Goal: Task Accomplishment & Management: Manage account settings

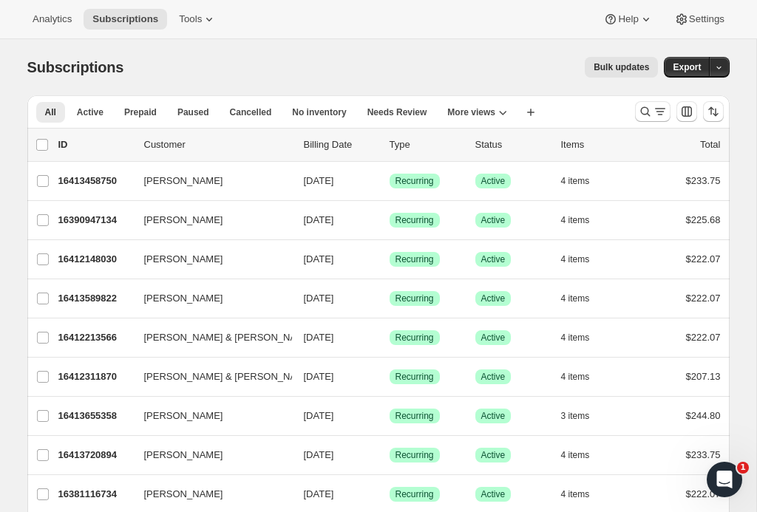
click at [651, 120] on button "Search and filter results" at bounding box center [652, 111] width 35 height 21
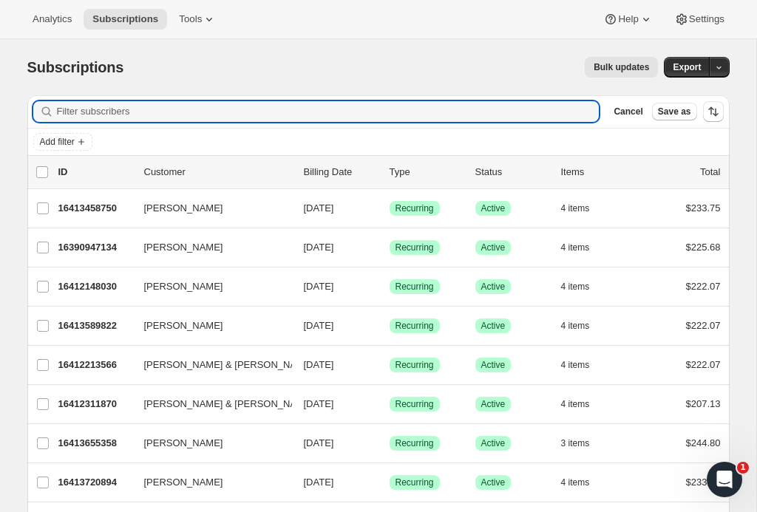
click at [488, 103] on input "Filter subscribers" at bounding box center [328, 111] width 542 height 21
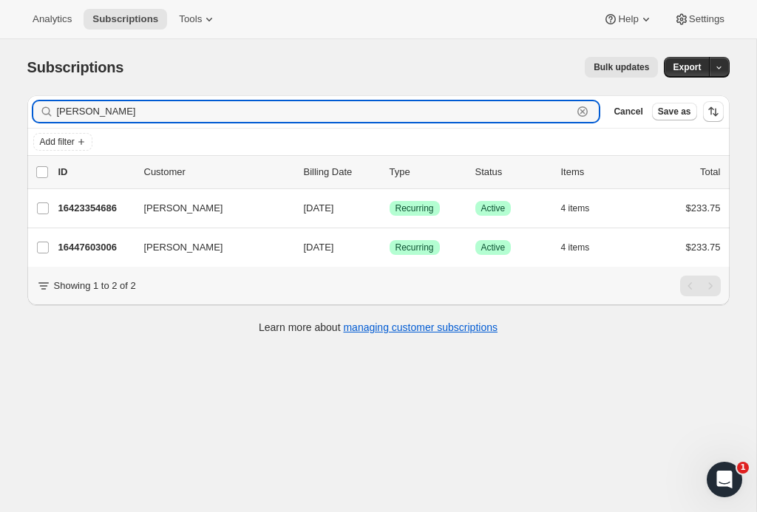
type input "Papa iOS"
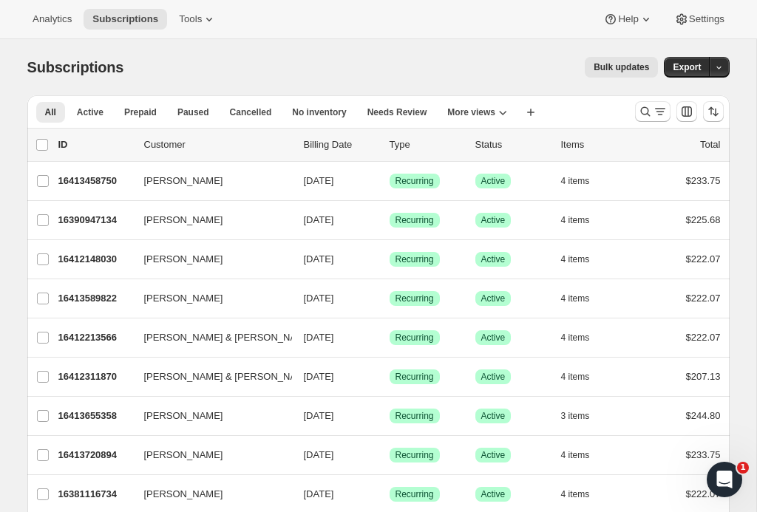
click at [646, 112] on icon "Search and filter results" at bounding box center [645, 111] width 15 height 15
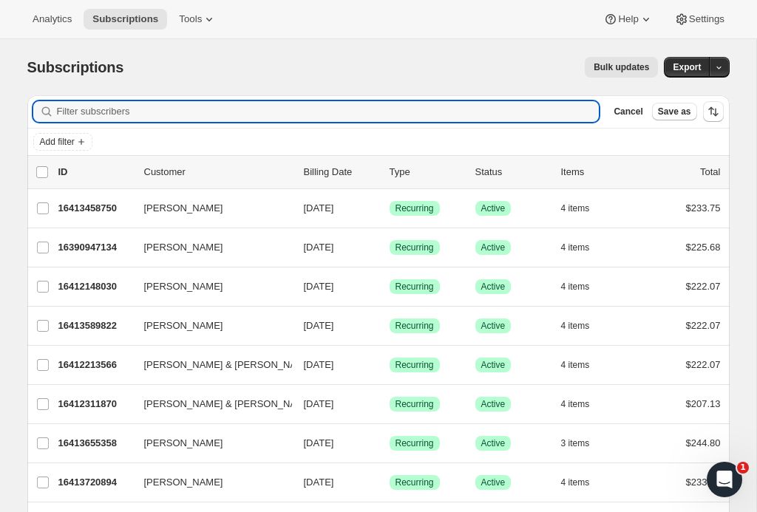
click at [455, 104] on input "Filter subscribers" at bounding box center [328, 111] width 542 height 21
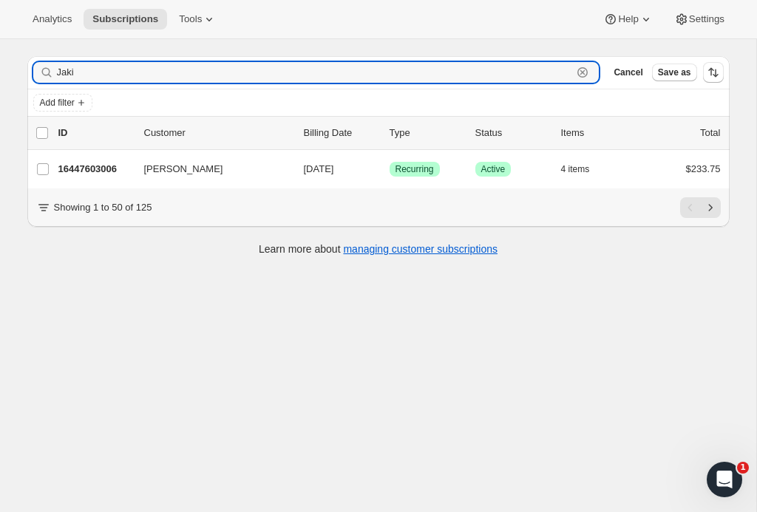
scroll to position [39, 0]
type input "Jaki"
click at [97, 165] on p "16447603006" at bounding box center [95, 169] width 74 height 15
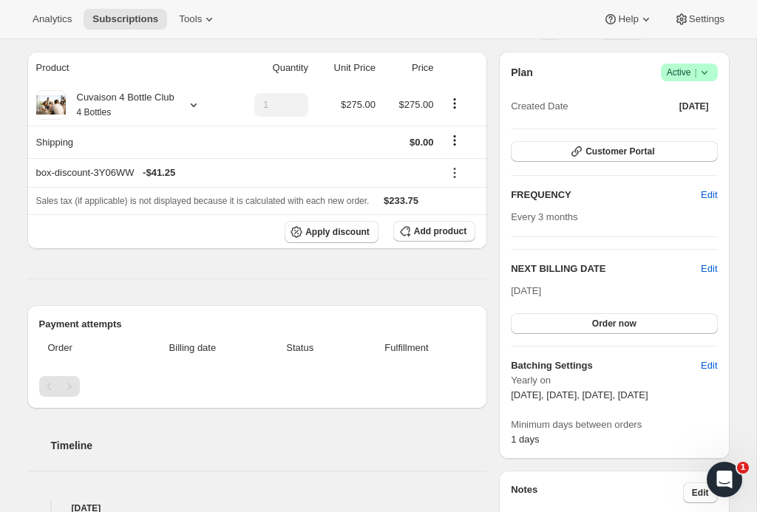
scroll to position [140, 0]
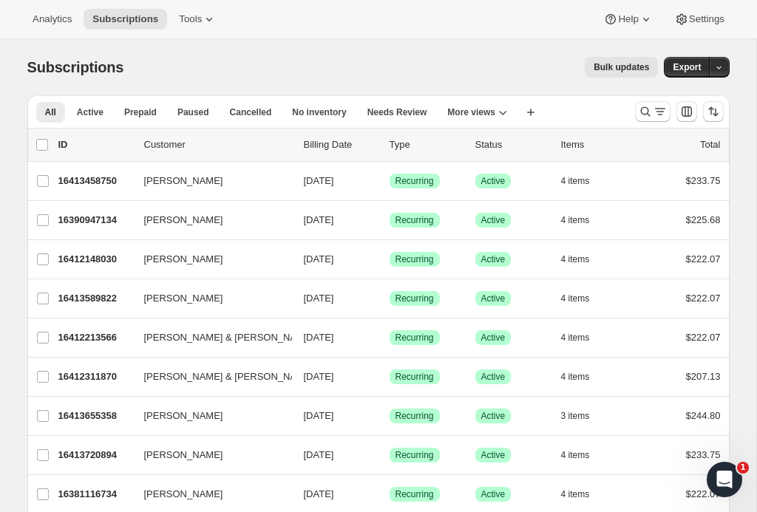
click at [646, 114] on icon "Search and filter results" at bounding box center [645, 112] width 10 height 10
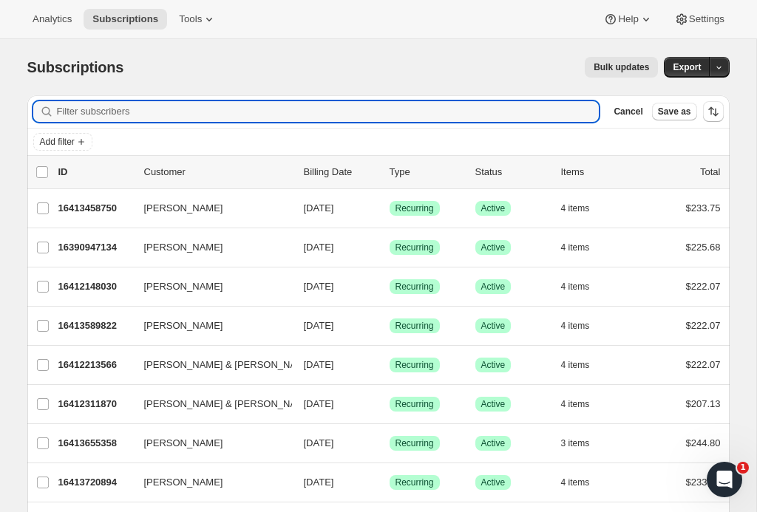
click at [408, 110] on input "Filter subscribers" at bounding box center [328, 111] width 542 height 21
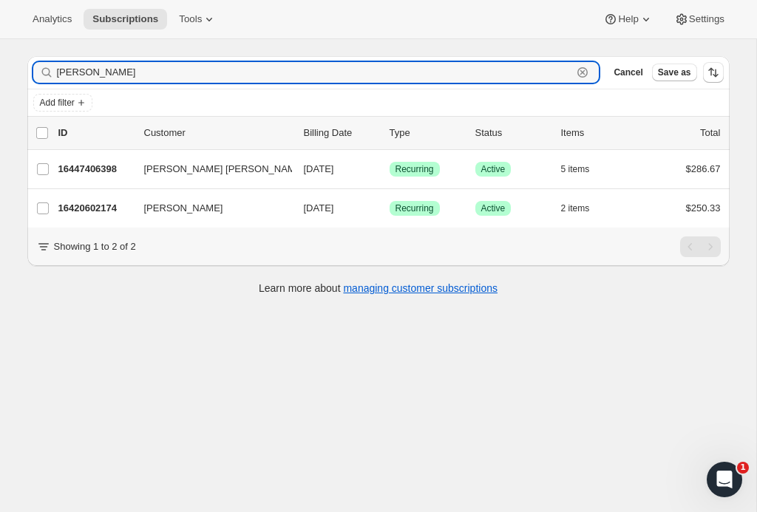
scroll to position [39, 0]
type input "[PERSON_NAME]"
click at [99, 169] on p "16447406398" at bounding box center [95, 169] width 74 height 15
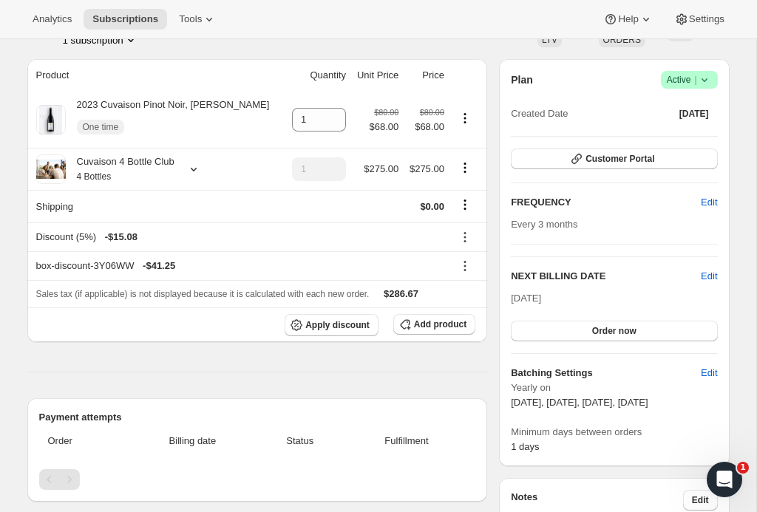
scroll to position [112, 0]
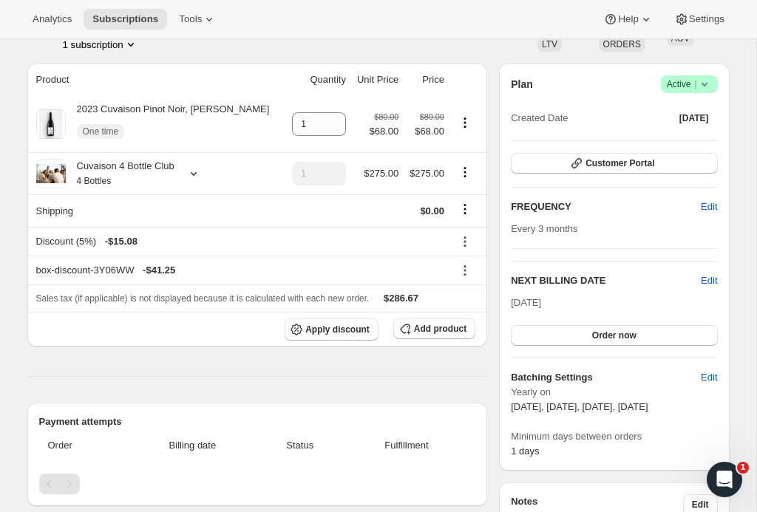
click at [465, 128] on icon "Product actions" at bounding box center [464, 122] width 15 height 15
click at [474, 158] on span "Remove" at bounding box center [464, 157] width 55 height 15
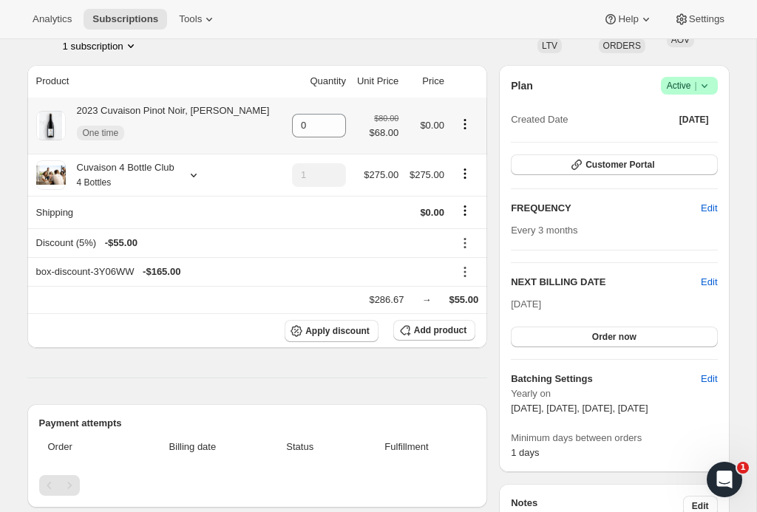
scroll to position [98, 0]
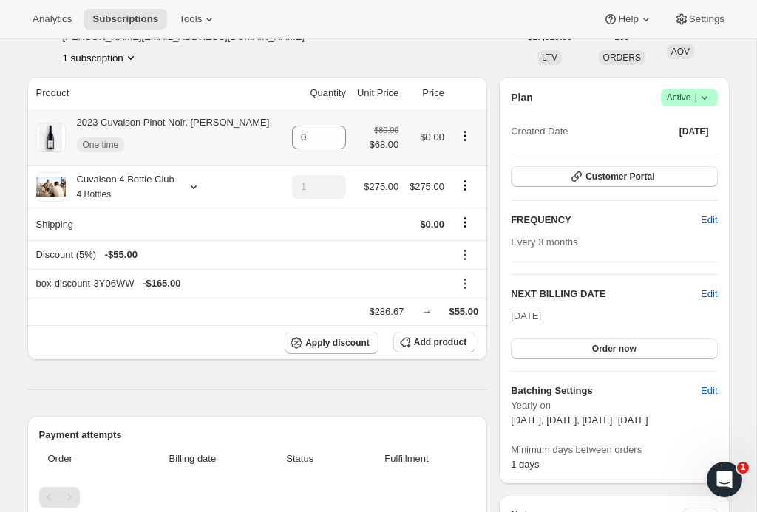
click at [465, 193] on icon "Product actions" at bounding box center [464, 185] width 15 height 15
click at [476, 226] on span "Edit box" at bounding box center [465, 227] width 35 height 11
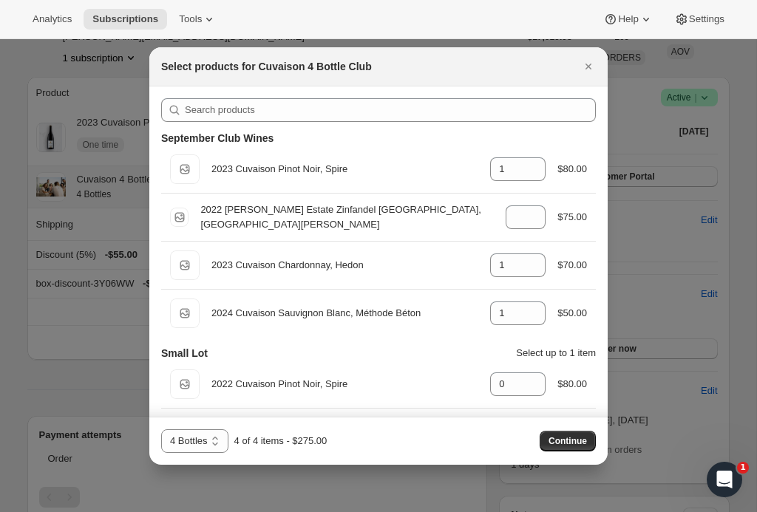
scroll to position [0, 0]
click at [562, 439] on span "Continue" at bounding box center [567, 441] width 38 height 12
type input "1"
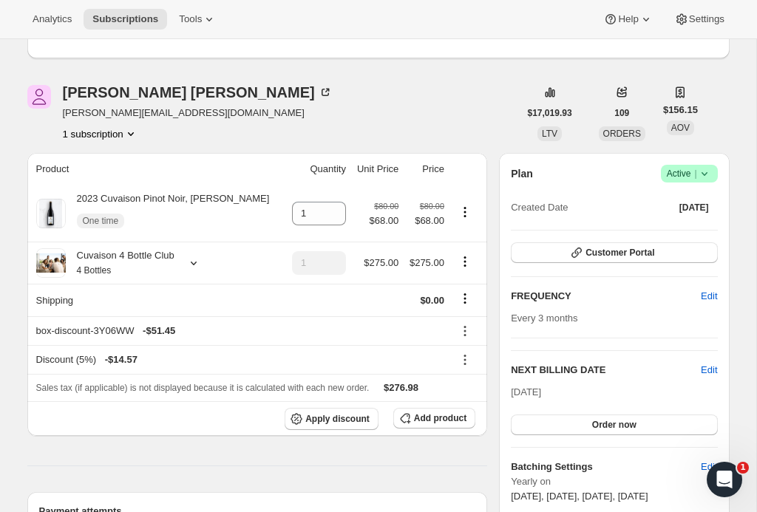
scroll to position [142, 0]
